Goal: Information Seeking & Learning: Learn about a topic

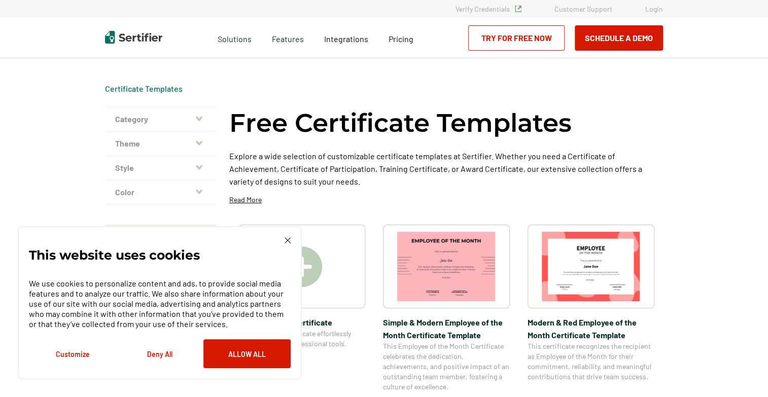
click at [201, 119] on icon "button" at bounding box center [199, 118] width 7 height 5
click at [290, 239] on img at bounding box center [288, 240] width 6 height 6
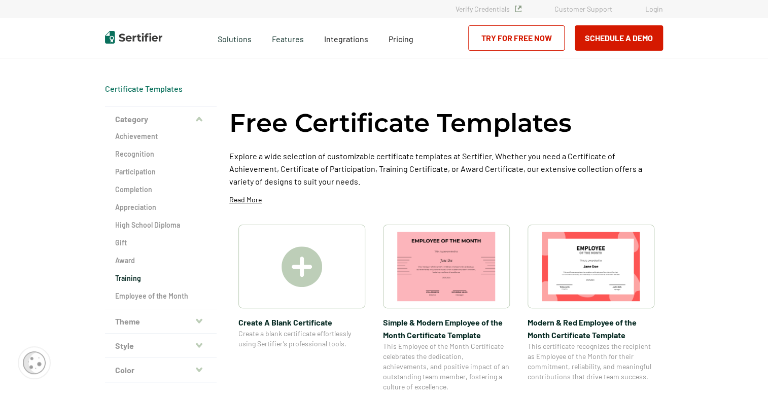
click at [137, 277] on h2 "Training" at bounding box center [160, 278] width 91 height 10
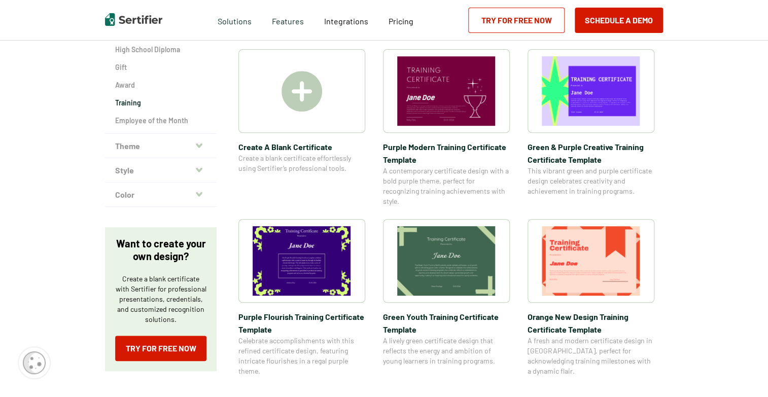
scroll to position [152, 0]
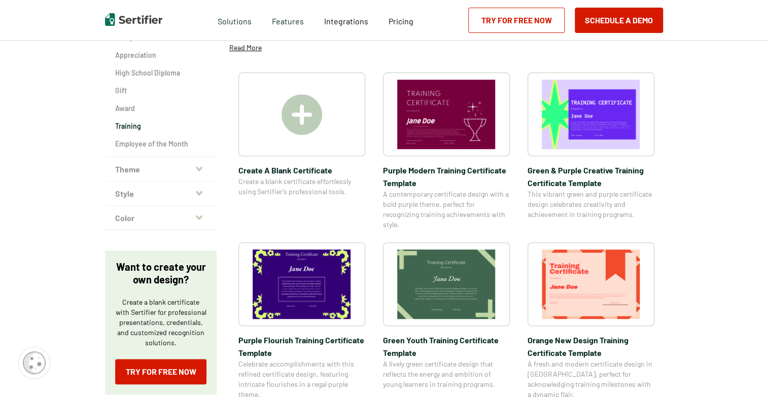
click at [197, 189] on icon "button" at bounding box center [199, 193] width 7 height 8
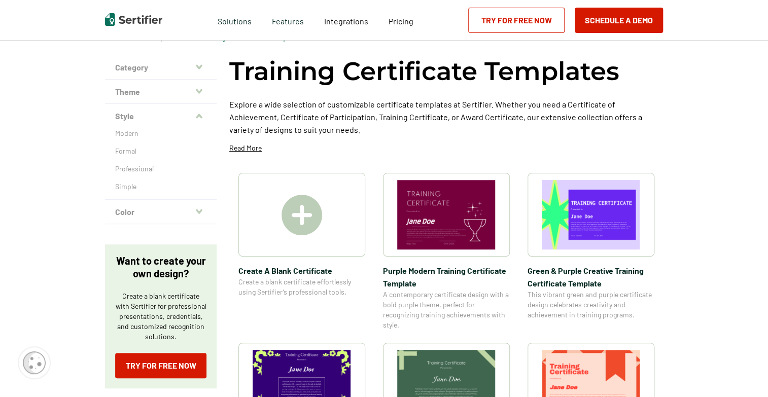
scroll to position [50, 0]
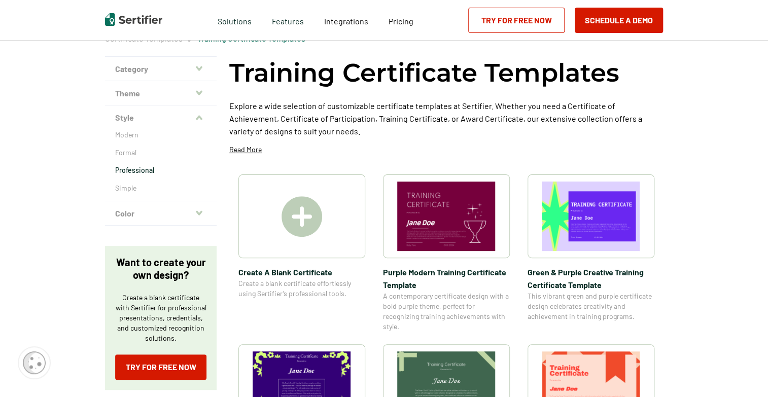
click at [147, 168] on p "Professional" at bounding box center [160, 170] width 91 height 10
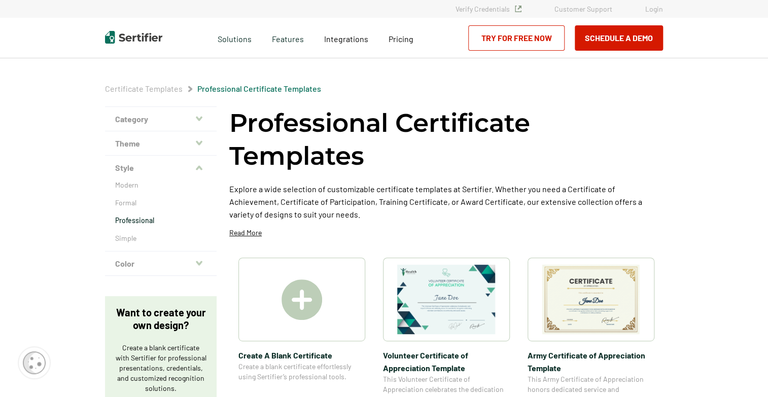
scroll to position [51, 0]
